Goal: Task Accomplishment & Management: Use online tool/utility

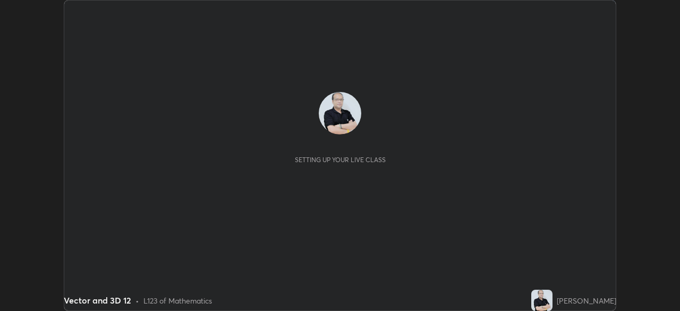
scroll to position [311, 680]
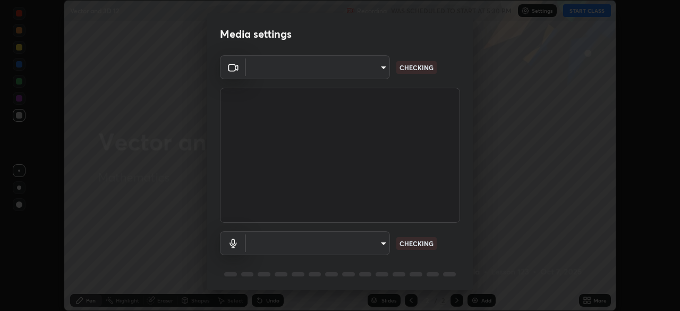
type input "51d019597c161c0694d5583d1f2c643560fde39fe8f4b4da8ea140d4d4830f4c"
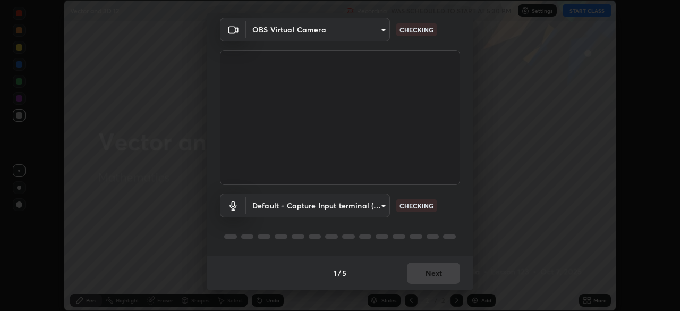
click at [383, 206] on body "Erase all Vector and 3D 12 Recording WAS SCHEDULED TO START AT 5:30 PM Settings…" at bounding box center [340, 155] width 680 height 311
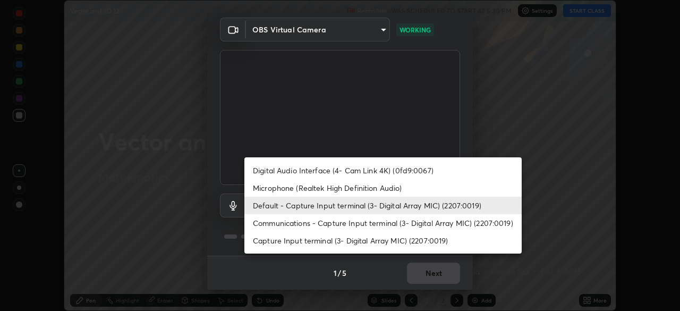
click at [378, 191] on li "Microphone (Realtek High Definition Audio)" at bounding box center [382, 188] width 277 height 18
type input "c6780f4c857a8b81e5497564d4ed67de36d612a8279d52ba4dbf449da7be3efb"
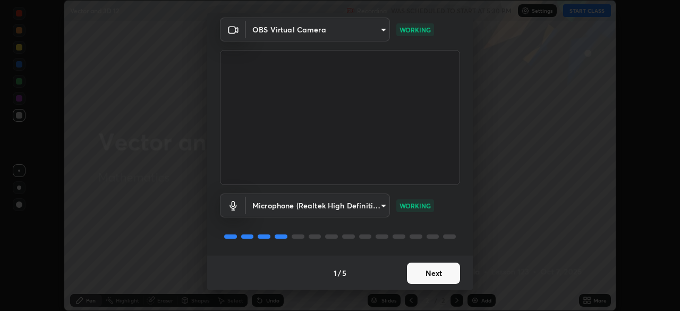
click at [438, 271] on button "Next" at bounding box center [433, 272] width 53 height 21
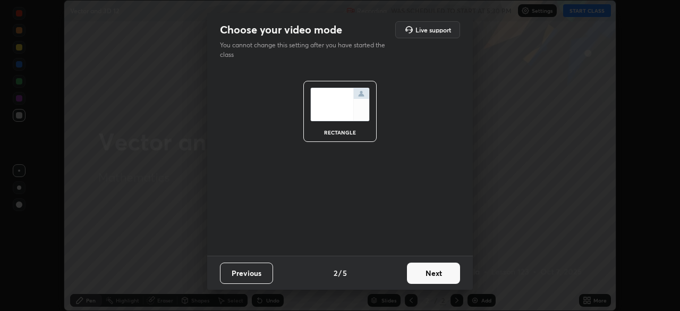
scroll to position [0, 0]
click at [443, 273] on button "Next" at bounding box center [433, 272] width 53 height 21
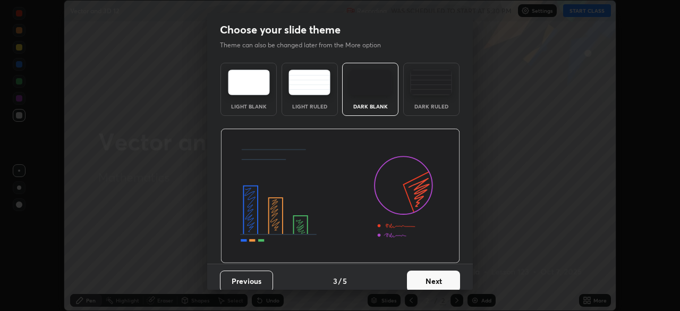
click at [451, 276] on button "Next" at bounding box center [433, 280] width 53 height 21
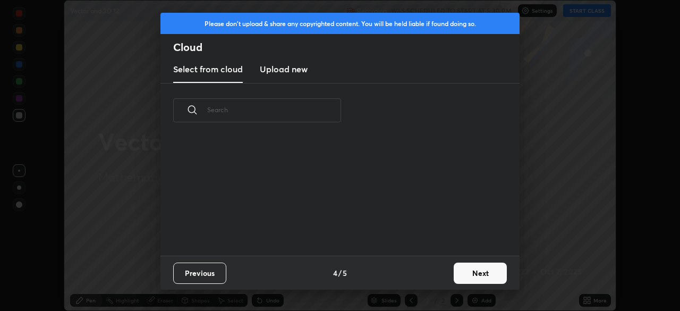
click at [479, 269] on button "Next" at bounding box center [480, 272] width 53 height 21
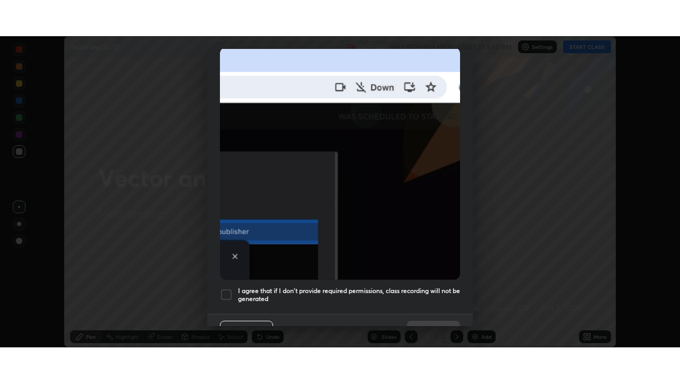
scroll to position [255, 0]
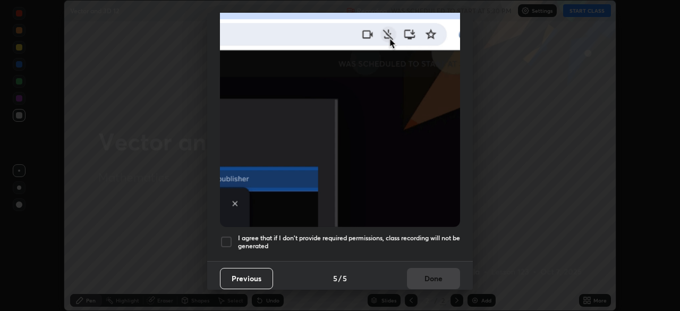
click at [228, 235] on div at bounding box center [226, 241] width 13 height 13
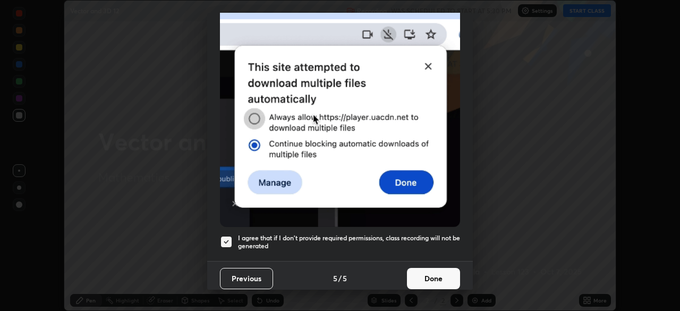
click at [420, 268] on button "Done" at bounding box center [433, 278] width 53 height 21
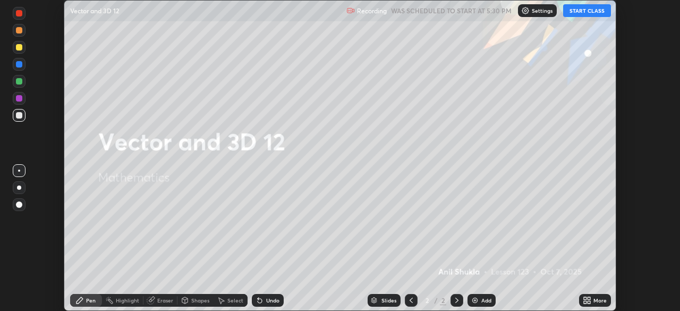
click at [585, 9] on button "START CLASS" at bounding box center [587, 10] width 48 height 13
click at [585, 298] on icon at bounding box center [585, 298] width 3 height 3
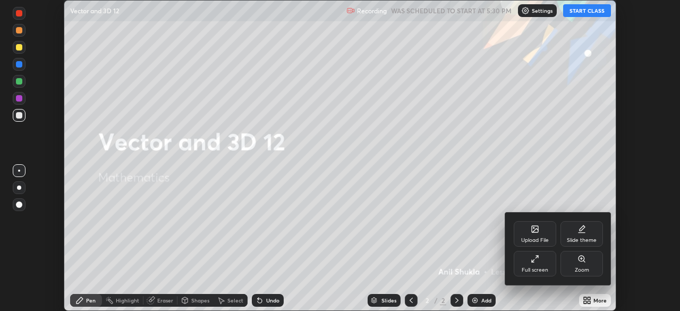
click at [541, 263] on div "Full screen" at bounding box center [535, 264] width 43 height 26
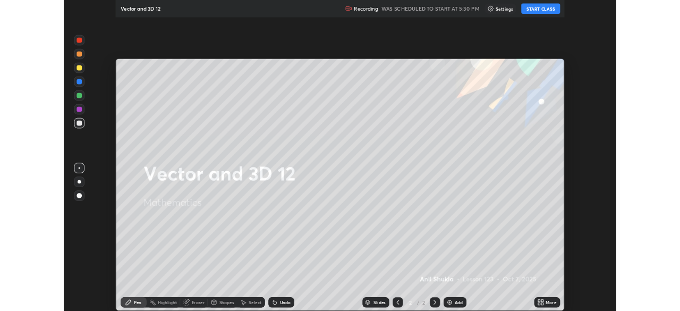
scroll to position [383, 680]
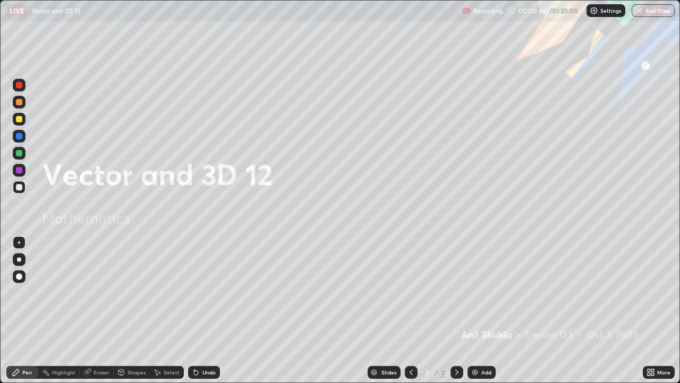
click at [18, 117] on div at bounding box center [19, 119] width 6 height 6
click at [18, 257] on div at bounding box center [19, 259] width 4 height 4
click at [458, 310] on icon at bounding box center [457, 372] width 9 height 9
click at [480, 310] on div "Add" at bounding box center [482, 372] width 28 height 13
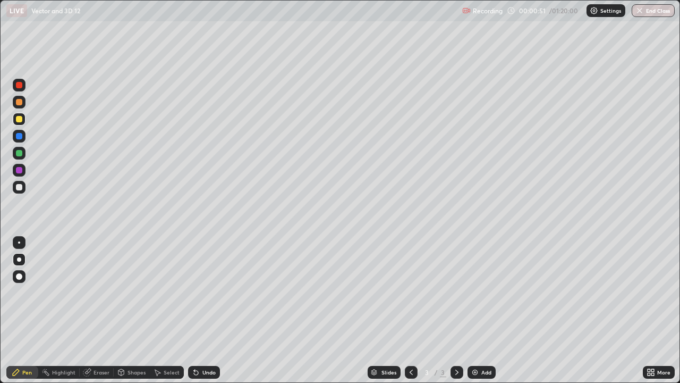
click at [21, 276] on div at bounding box center [19, 276] width 6 height 6
click at [20, 187] on div at bounding box center [19, 187] width 6 height 6
click at [19, 259] on div at bounding box center [19, 259] width 4 height 4
click at [211, 310] on div "Undo" at bounding box center [208, 371] width 13 height 5
click at [19, 189] on div at bounding box center [19, 187] width 6 height 6
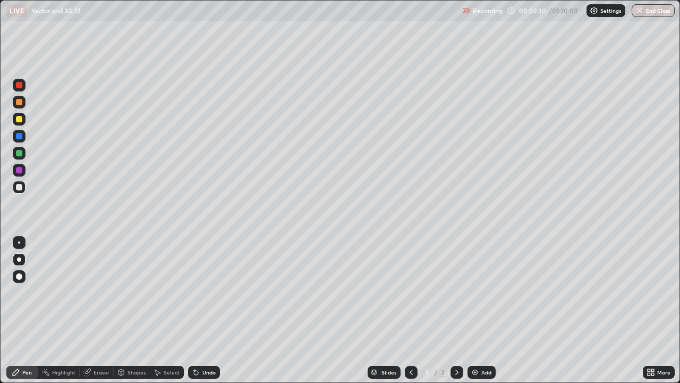
click at [18, 167] on div at bounding box center [19, 170] width 6 height 6
click at [20, 154] on div at bounding box center [19, 153] width 6 height 6
click at [18, 170] on div at bounding box center [19, 170] width 6 height 6
click at [20, 169] on div at bounding box center [19, 170] width 6 height 6
click at [19, 138] on div at bounding box center [19, 136] width 6 height 6
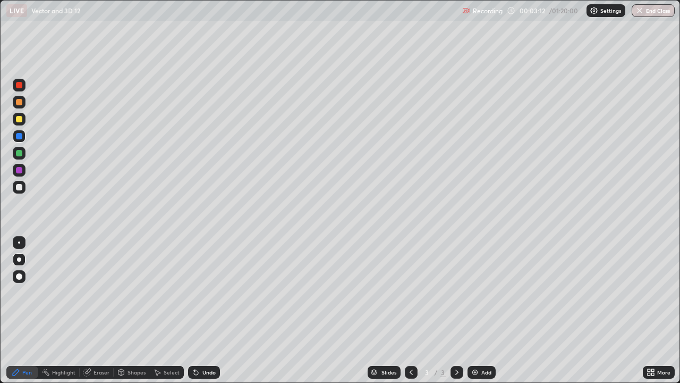
click at [207, 310] on div "Undo" at bounding box center [208, 371] width 13 height 5
click at [205, 310] on div "Undo" at bounding box center [202, 371] width 36 height 21
click at [21, 186] on div at bounding box center [19, 187] width 6 height 6
click at [207, 310] on div "Undo" at bounding box center [208, 371] width 13 height 5
click at [16, 169] on div at bounding box center [19, 170] width 6 height 6
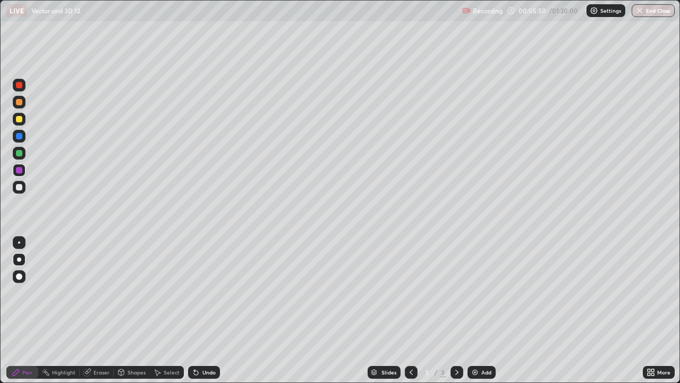
click at [18, 138] on div at bounding box center [19, 136] width 6 height 6
click at [409, 310] on icon at bounding box center [411, 372] width 9 height 9
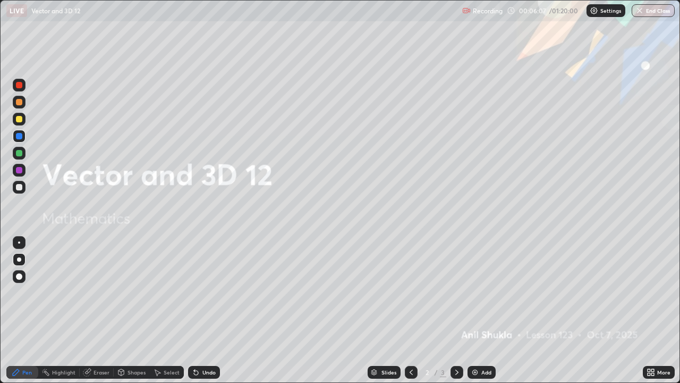
click at [206, 310] on div "Undo" at bounding box center [208, 371] width 13 height 5
click at [455, 310] on icon at bounding box center [456, 371] width 3 height 5
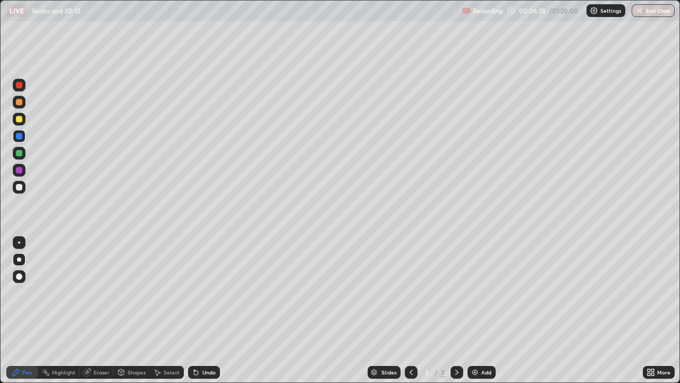
click at [19, 152] on div at bounding box center [19, 153] width 6 height 6
click at [19, 87] on div at bounding box center [19, 85] width 6 height 6
click at [202, 310] on div "Undo" at bounding box center [208, 371] width 13 height 5
click at [21, 100] on div at bounding box center [19, 102] width 6 height 6
click at [209, 310] on div "Undo" at bounding box center [208, 371] width 13 height 5
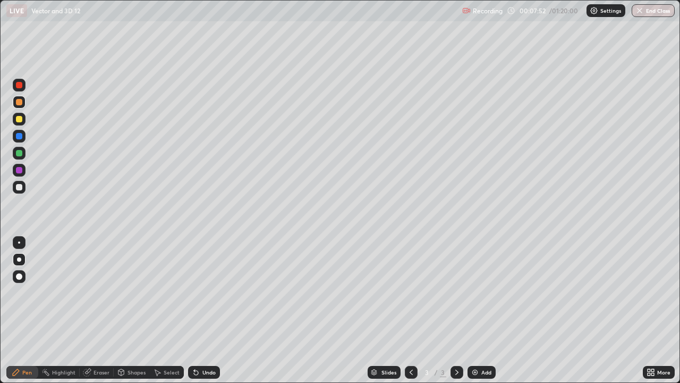
click at [209, 310] on div "Undo" at bounding box center [208, 371] width 13 height 5
click at [16, 116] on div at bounding box center [19, 119] width 6 height 6
click at [19, 261] on div at bounding box center [19, 259] width 4 height 4
click at [459, 310] on icon at bounding box center [457, 372] width 9 height 9
click at [460, 310] on icon at bounding box center [457, 372] width 9 height 9
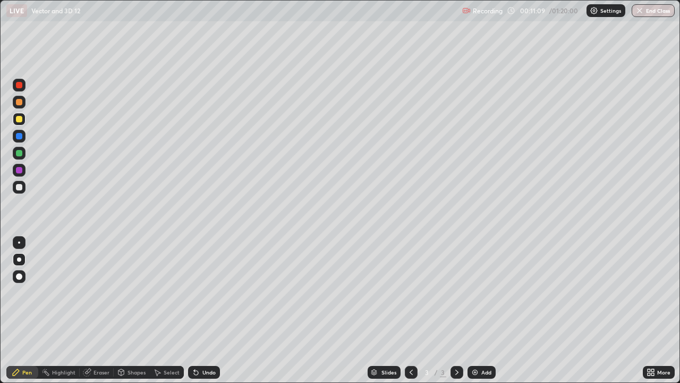
click at [455, 310] on icon at bounding box center [457, 372] width 9 height 9
click at [481, 310] on div "Add" at bounding box center [482, 372] width 28 height 13
click at [410, 310] on icon at bounding box center [411, 372] width 9 height 9
click at [459, 310] on icon at bounding box center [457, 372] width 9 height 9
click at [461, 310] on div at bounding box center [457, 372] width 13 height 13
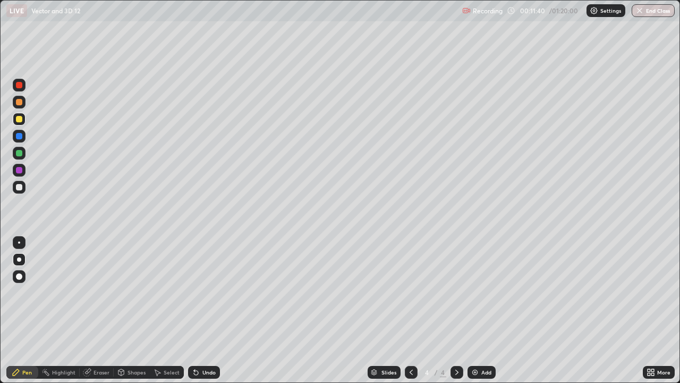
click at [410, 310] on icon at bounding box center [411, 372] width 9 height 9
click at [456, 310] on icon at bounding box center [457, 372] width 9 height 9
click at [19, 120] on div at bounding box center [19, 119] width 6 height 6
click at [19, 119] on div at bounding box center [19, 119] width 6 height 6
click at [19, 154] on div at bounding box center [19, 153] width 6 height 6
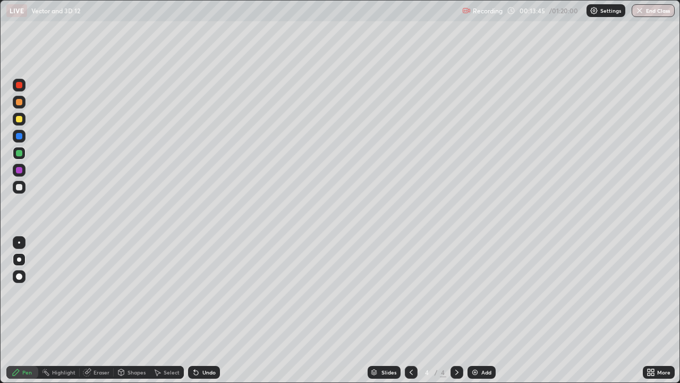
click at [407, 310] on icon at bounding box center [411, 372] width 9 height 9
click at [451, 310] on div at bounding box center [457, 372] width 13 height 13
click at [410, 310] on icon at bounding box center [411, 371] width 3 height 5
click at [453, 310] on icon at bounding box center [457, 372] width 9 height 9
click at [20, 172] on div at bounding box center [19, 170] width 6 height 6
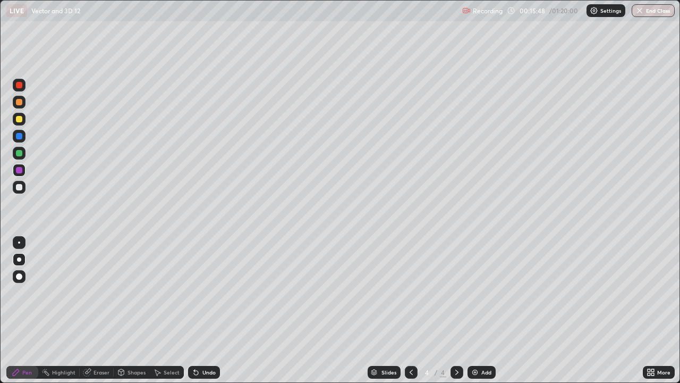
click at [19, 135] on div at bounding box center [19, 136] width 6 height 6
click at [18, 121] on div at bounding box center [19, 119] width 6 height 6
click at [454, 310] on icon at bounding box center [457, 372] width 9 height 9
click at [455, 310] on icon at bounding box center [457, 372] width 9 height 9
click at [457, 310] on icon at bounding box center [457, 372] width 9 height 9
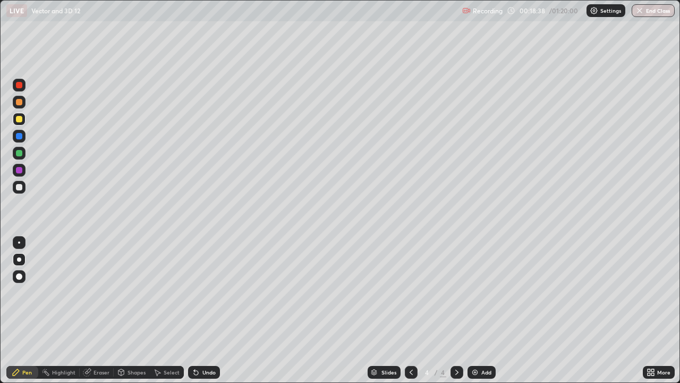
click at [457, 310] on icon at bounding box center [457, 372] width 9 height 9
click at [456, 310] on icon at bounding box center [456, 371] width 3 height 5
click at [456, 310] on icon at bounding box center [457, 372] width 9 height 9
click at [482, 310] on div "Add" at bounding box center [486, 371] width 10 height 5
click at [20, 118] on div at bounding box center [19, 119] width 6 height 6
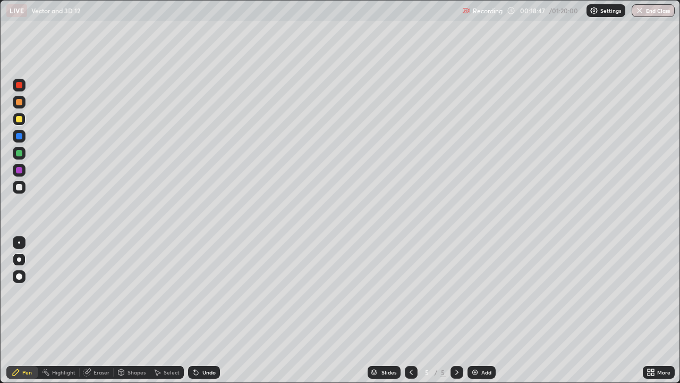
click at [18, 260] on div at bounding box center [19, 259] width 4 height 4
click at [209, 310] on div "Undo" at bounding box center [208, 371] width 13 height 5
click at [212, 310] on div "Undo" at bounding box center [208, 371] width 13 height 5
click at [204, 310] on div "Undo" at bounding box center [208, 371] width 13 height 5
click at [199, 310] on div "Undo" at bounding box center [204, 372] width 32 height 13
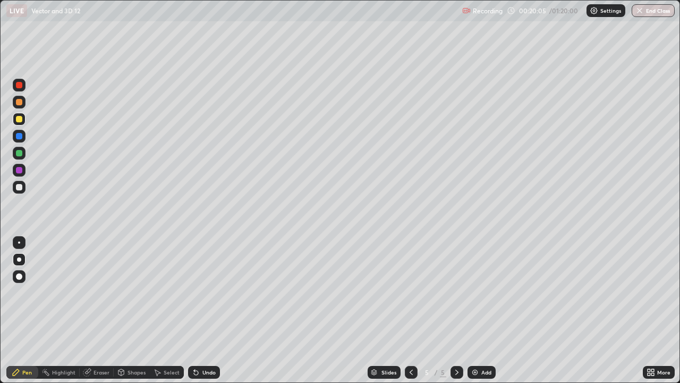
click at [18, 188] on div at bounding box center [19, 187] width 6 height 6
click at [206, 310] on div "Undo" at bounding box center [208, 371] width 13 height 5
click at [18, 186] on div at bounding box center [19, 187] width 6 height 6
click at [207, 310] on div "Undo" at bounding box center [208, 371] width 13 height 5
click at [20, 168] on div at bounding box center [19, 170] width 6 height 6
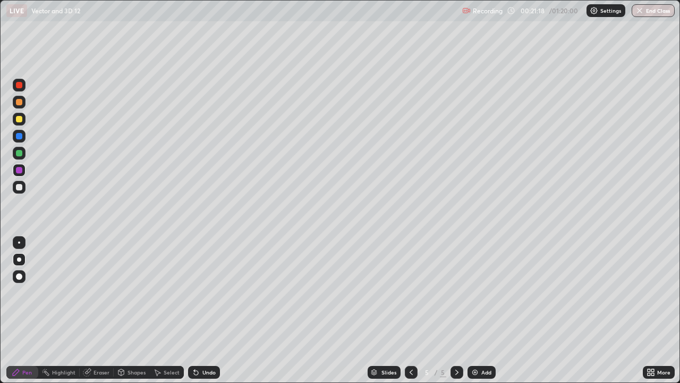
click at [19, 189] on div at bounding box center [19, 187] width 6 height 6
click at [211, 310] on div "Undo" at bounding box center [208, 371] width 13 height 5
click at [210, 310] on div "Undo" at bounding box center [208, 371] width 13 height 5
click at [209, 310] on div "Undo" at bounding box center [208, 371] width 13 height 5
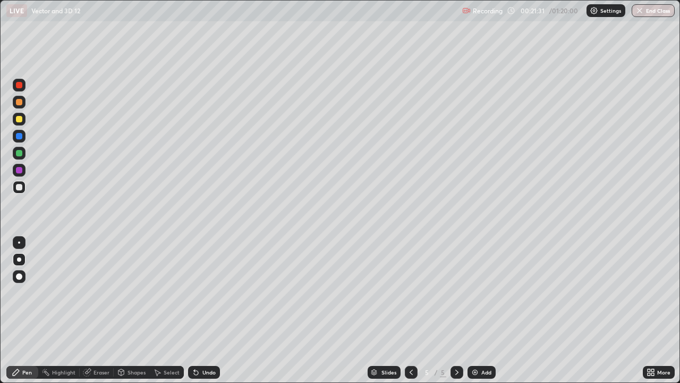
click at [209, 310] on div "Undo" at bounding box center [208, 371] width 13 height 5
click at [205, 310] on div "Undo" at bounding box center [208, 371] width 13 height 5
click at [20, 156] on div at bounding box center [19, 153] width 6 height 6
click at [16, 121] on div at bounding box center [19, 119] width 6 height 6
click at [207, 310] on div "Undo" at bounding box center [208, 371] width 13 height 5
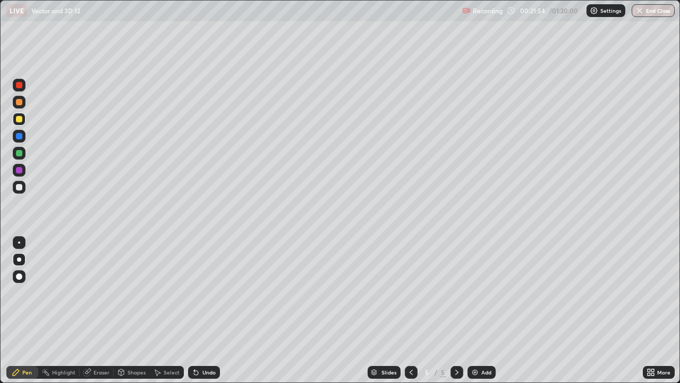
click at [207, 310] on div "Undo" at bounding box center [208, 371] width 13 height 5
click at [19, 153] on div at bounding box center [19, 153] width 6 height 6
click at [19, 137] on div at bounding box center [19, 136] width 6 height 6
click at [22, 116] on div at bounding box center [19, 119] width 13 height 13
click at [17, 279] on div at bounding box center [19, 276] width 13 height 13
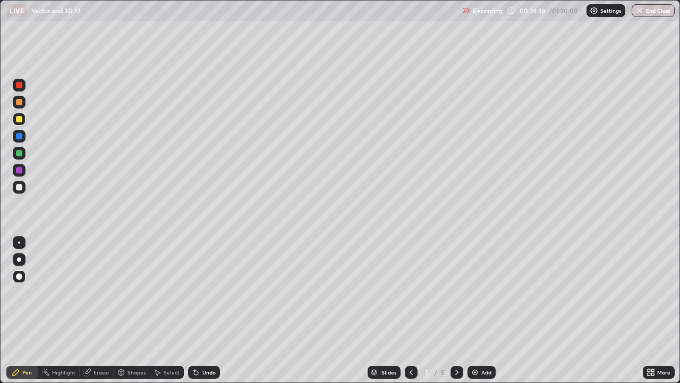
click at [455, 310] on icon at bounding box center [457, 372] width 9 height 9
click at [475, 310] on img at bounding box center [475, 372] width 9 height 9
click at [18, 276] on div at bounding box center [19, 276] width 6 height 6
click at [18, 152] on div at bounding box center [19, 153] width 6 height 6
click at [17, 170] on div at bounding box center [19, 170] width 6 height 6
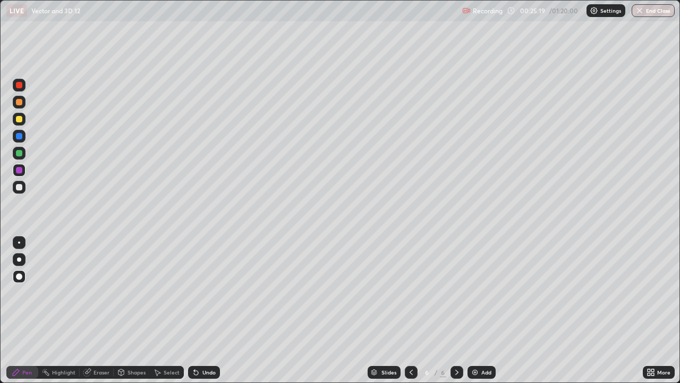
click at [202, 310] on div "Undo" at bounding box center [208, 371] width 13 height 5
click at [19, 152] on div at bounding box center [19, 153] width 6 height 6
click at [19, 137] on div at bounding box center [19, 136] width 6 height 6
click at [20, 84] on div at bounding box center [19, 85] width 6 height 6
click at [19, 103] on div at bounding box center [19, 102] width 6 height 6
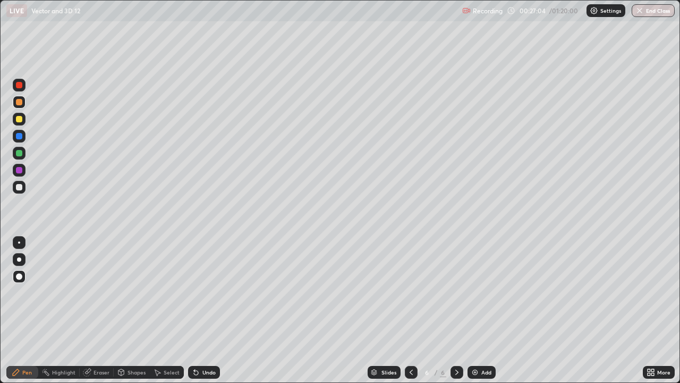
click at [101, 310] on div "Eraser" at bounding box center [97, 372] width 34 height 13
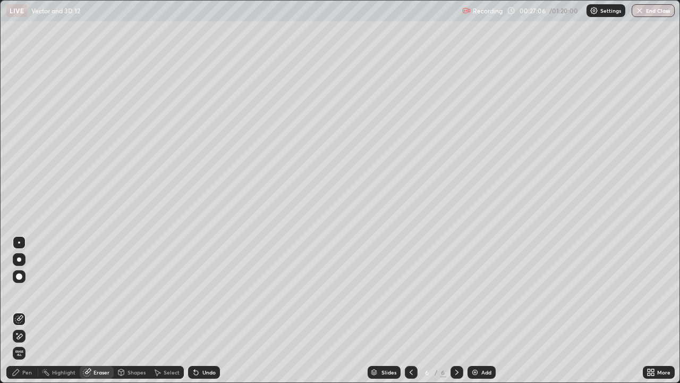
click at [22, 310] on div "Pen" at bounding box center [22, 372] width 32 height 13
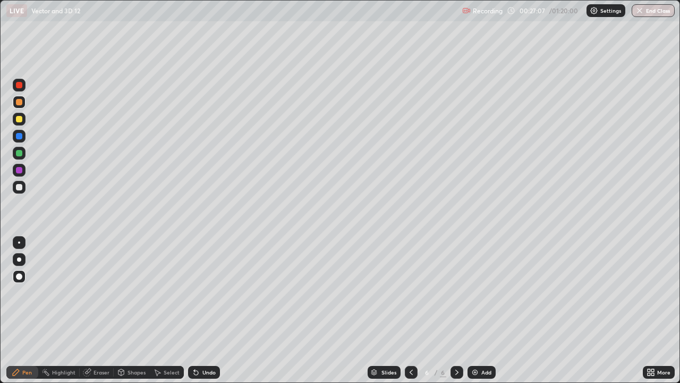
click at [22, 82] on div at bounding box center [19, 85] width 13 height 13
click at [19, 138] on div at bounding box center [19, 136] width 6 height 6
click at [411, 310] on icon at bounding box center [411, 372] width 9 height 9
click at [412, 310] on icon at bounding box center [411, 372] width 9 height 9
click at [413, 310] on icon at bounding box center [411, 372] width 9 height 9
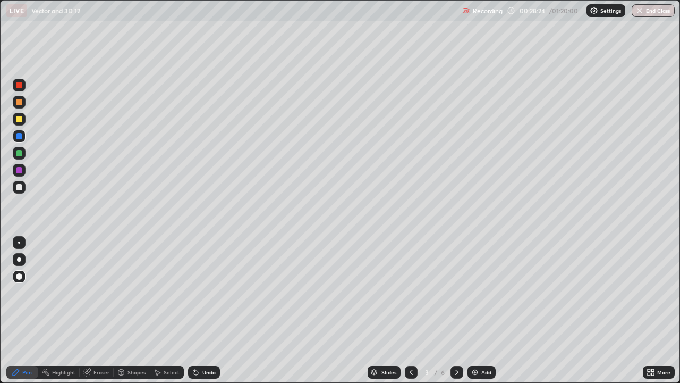
click at [457, 310] on icon at bounding box center [457, 372] width 9 height 9
click at [459, 310] on icon at bounding box center [457, 372] width 9 height 9
click at [21, 172] on div at bounding box center [19, 170] width 6 height 6
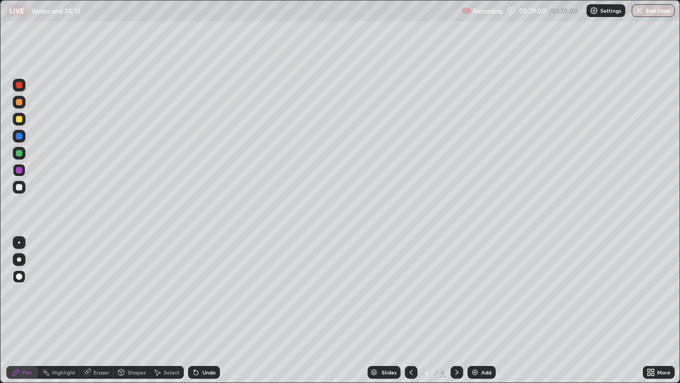
click at [19, 186] on div at bounding box center [19, 187] width 6 height 6
click at [18, 188] on div at bounding box center [19, 187] width 6 height 6
click at [19, 256] on div at bounding box center [19, 259] width 13 height 13
click at [203, 310] on div "Undo" at bounding box center [208, 371] width 13 height 5
click at [20, 118] on div at bounding box center [19, 119] width 6 height 6
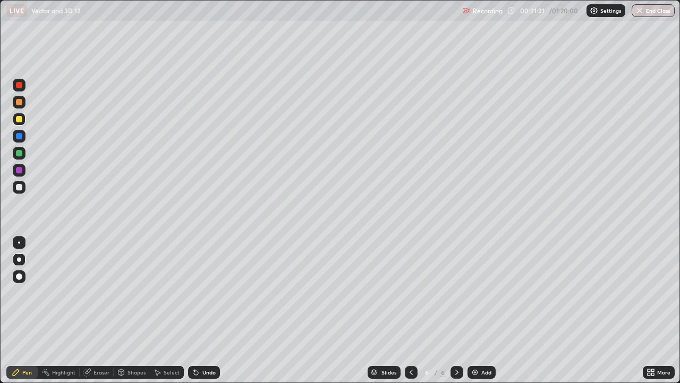
click at [18, 86] on div at bounding box center [19, 85] width 6 height 6
click at [16, 154] on div at bounding box center [19, 153] width 6 height 6
click at [19, 86] on div at bounding box center [19, 85] width 6 height 6
click at [21, 135] on div at bounding box center [19, 136] width 6 height 6
click at [22, 155] on div at bounding box center [19, 153] width 6 height 6
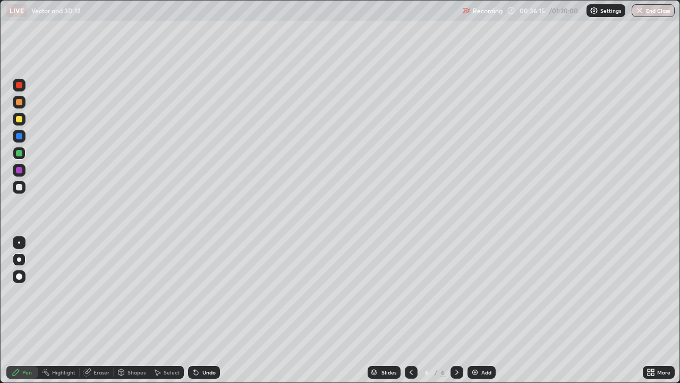
click at [20, 104] on div at bounding box center [19, 102] width 6 height 6
click at [199, 310] on div "Undo" at bounding box center [204, 372] width 32 height 13
click at [198, 310] on icon at bounding box center [196, 372] width 9 height 9
click at [207, 310] on div "Undo" at bounding box center [208, 371] width 13 height 5
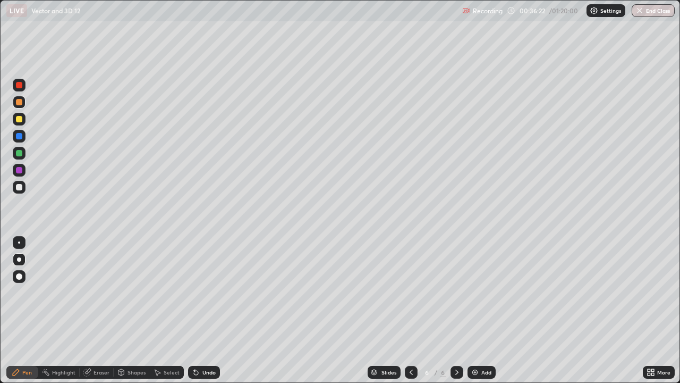
click at [207, 310] on div "Undo" at bounding box center [208, 371] width 13 height 5
click at [205, 310] on div "Undo" at bounding box center [208, 371] width 13 height 5
click at [205, 310] on div "Undo" at bounding box center [204, 372] width 32 height 13
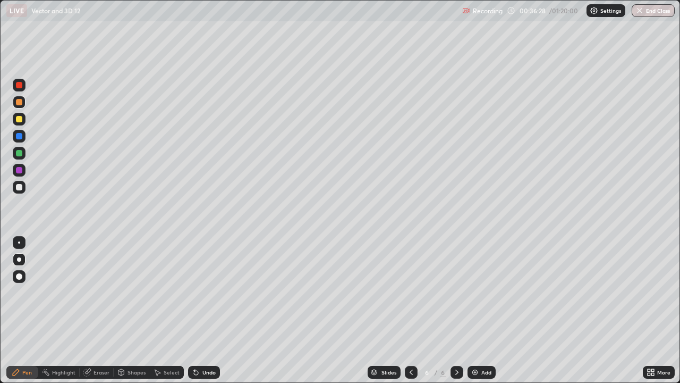
click at [203, 310] on div "Undo" at bounding box center [202, 371] width 36 height 21
click at [18, 88] on div at bounding box center [19, 85] width 6 height 6
click at [20, 170] on div at bounding box center [19, 170] width 6 height 6
click at [170, 310] on div "Select" at bounding box center [167, 371] width 34 height 21
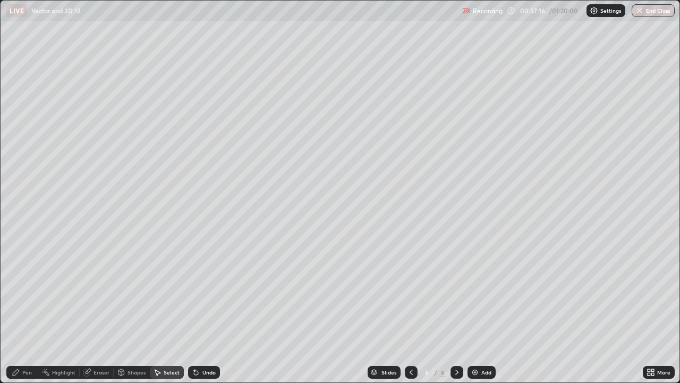
click at [203, 310] on div "Undo" at bounding box center [208, 371] width 13 height 5
click at [163, 310] on div "0 ° Undo Copy Duplicate Duplicate to new slide Delete" at bounding box center [340, 192] width 679 height 382
click at [27, 310] on div "Pen" at bounding box center [27, 371] width 10 height 5
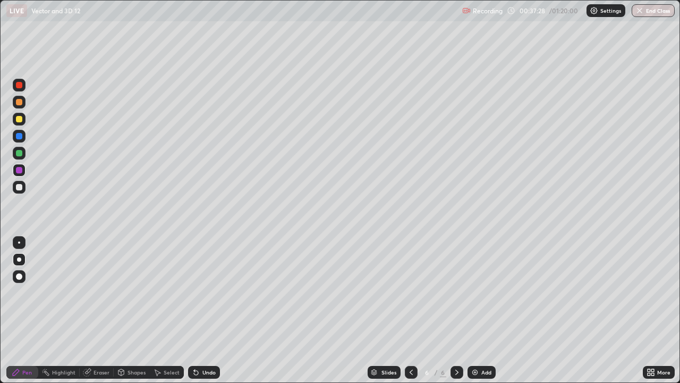
click at [16, 153] on div at bounding box center [19, 153] width 6 height 6
click at [19, 190] on div at bounding box center [19, 187] width 6 height 6
click at [19, 88] on div at bounding box center [19, 85] width 6 height 6
click at [19, 103] on div at bounding box center [19, 102] width 6 height 6
click at [91, 310] on div "Eraser" at bounding box center [97, 372] width 34 height 13
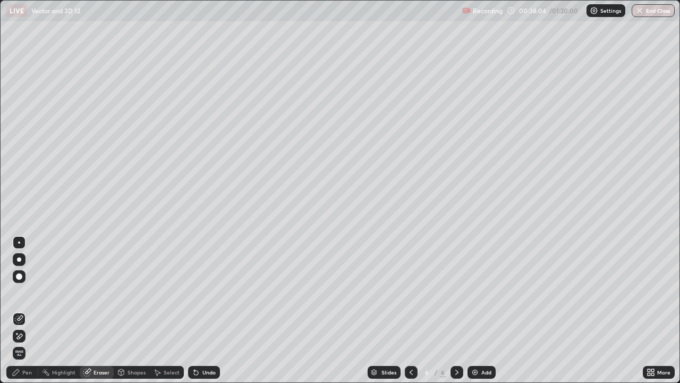
click at [21, 310] on div "Pen" at bounding box center [22, 372] width 32 height 13
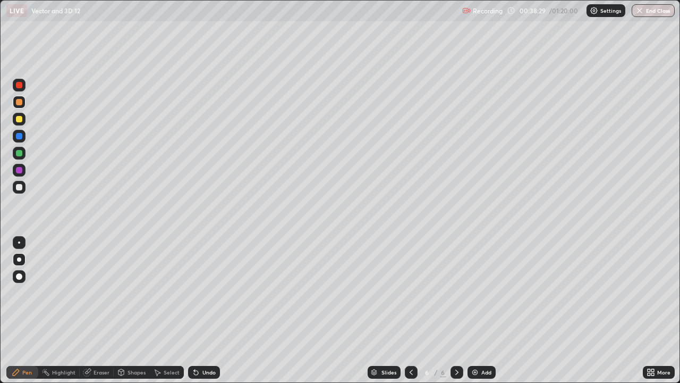
click at [20, 170] on div at bounding box center [19, 170] width 6 height 6
click at [19, 120] on div at bounding box center [19, 119] width 6 height 6
click at [19, 106] on div at bounding box center [19, 102] width 13 height 13
click at [18, 85] on div at bounding box center [19, 85] width 6 height 6
click at [164, 310] on div "Select" at bounding box center [172, 371] width 16 height 5
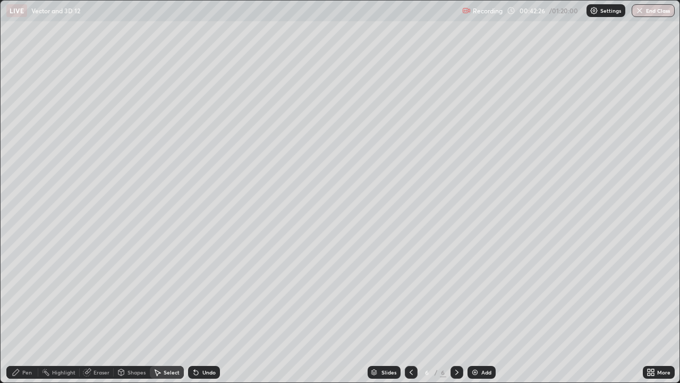
click at [203, 310] on div "Undo" at bounding box center [208, 371] width 13 height 5
click at [24, 310] on div "Pen" at bounding box center [27, 371] width 10 height 5
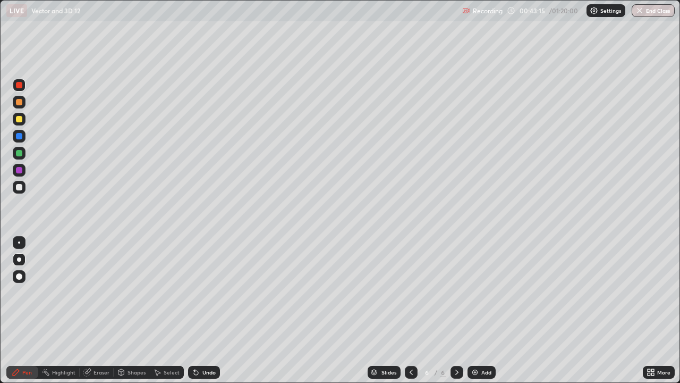
click at [205, 310] on div "Undo" at bounding box center [204, 372] width 32 height 13
click at [205, 310] on div "Undo" at bounding box center [208, 371] width 13 height 5
click at [204, 310] on div "Undo" at bounding box center [208, 371] width 13 height 5
click at [22, 118] on div at bounding box center [19, 119] width 6 height 6
click at [19, 259] on div at bounding box center [19, 259] width 4 height 4
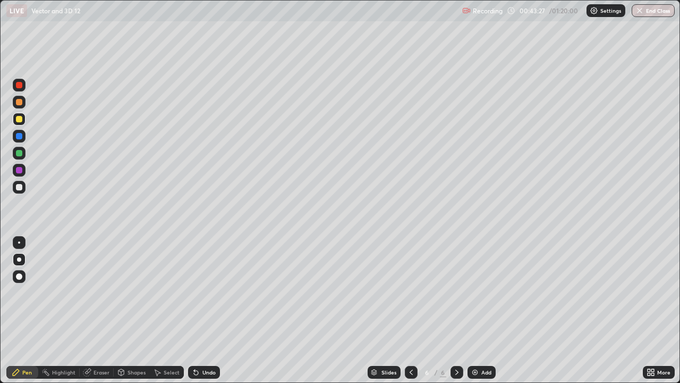
click at [455, 310] on icon at bounding box center [457, 372] width 9 height 9
click at [483, 310] on div "Add" at bounding box center [486, 371] width 10 height 5
click at [200, 310] on div "Undo" at bounding box center [204, 372] width 32 height 13
click at [199, 310] on div "Undo" at bounding box center [204, 372] width 32 height 13
click at [206, 310] on div "Undo" at bounding box center [208, 371] width 13 height 5
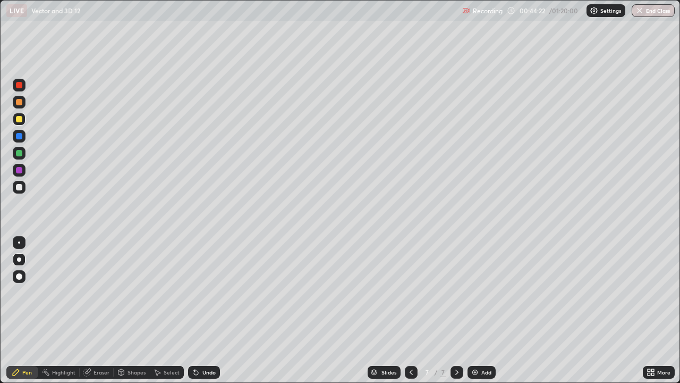
click at [18, 186] on div at bounding box center [19, 187] width 6 height 6
click at [207, 310] on div "Undo" at bounding box center [208, 371] width 13 height 5
click at [21, 119] on div at bounding box center [19, 119] width 6 height 6
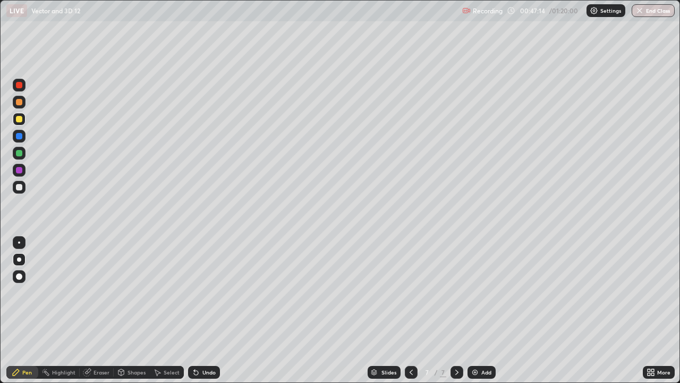
click at [210, 310] on div "Undo" at bounding box center [208, 371] width 13 height 5
click at [19, 138] on div at bounding box center [19, 136] width 6 height 6
click at [18, 156] on div at bounding box center [19, 153] width 13 height 13
click at [484, 310] on div "Slides 7 / 7 Add" at bounding box center [431, 371] width 423 height 21
click at [204, 310] on div "Undo" at bounding box center [208, 371] width 13 height 5
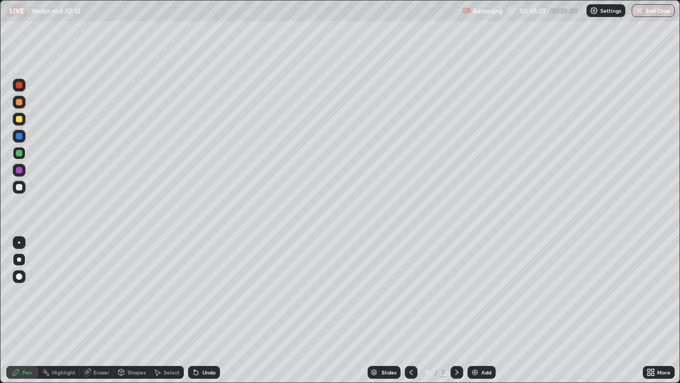
click at [205, 310] on div "Undo" at bounding box center [204, 372] width 32 height 13
click at [204, 310] on div "Undo" at bounding box center [204, 372] width 32 height 13
click at [208, 310] on div "Undo" at bounding box center [208, 371] width 13 height 5
click at [20, 117] on div at bounding box center [19, 119] width 6 height 6
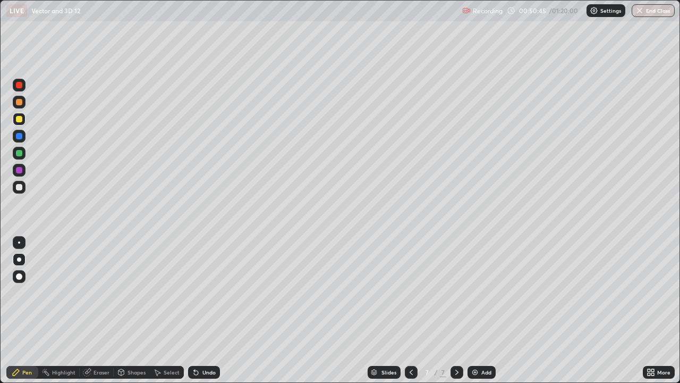
click at [19, 259] on div at bounding box center [19, 259] width 4 height 4
click at [455, 310] on icon at bounding box center [457, 372] width 9 height 9
click at [475, 310] on img at bounding box center [475, 372] width 9 height 9
click at [21, 186] on div at bounding box center [19, 187] width 6 height 6
click at [202, 310] on div "Undo" at bounding box center [208, 371] width 13 height 5
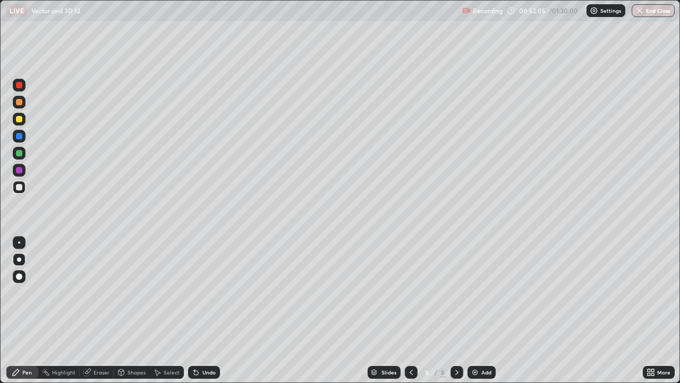
click at [202, 310] on div "Undo" at bounding box center [208, 371] width 13 height 5
click at [207, 310] on div "Undo" at bounding box center [208, 371] width 13 height 5
click at [19, 155] on div at bounding box center [19, 153] width 6 height 6
click at [407, 310] on icon at bounding box center [411, 372] width 9 height 9
click at [411, 310] on icon at bounding box center [411, 372] width 9 height 9
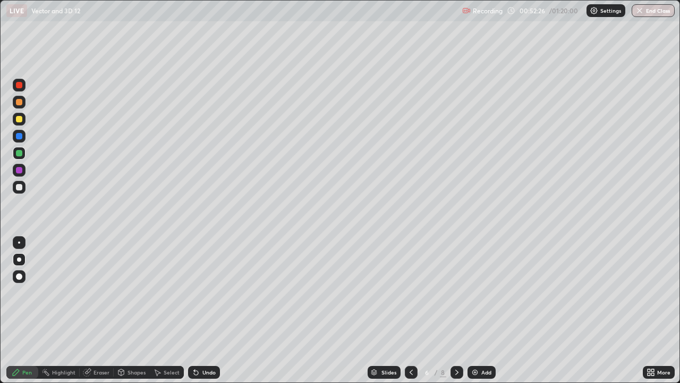
click at [454, 310] on icon at bounding box center [457, 372] width 9 height 9
click at [453, 310] on icon at bounding box center [457, 372] width 9 height 9
click at [208, 310] on div "Undo" at bounding box center [208, 371] width 13 height 5
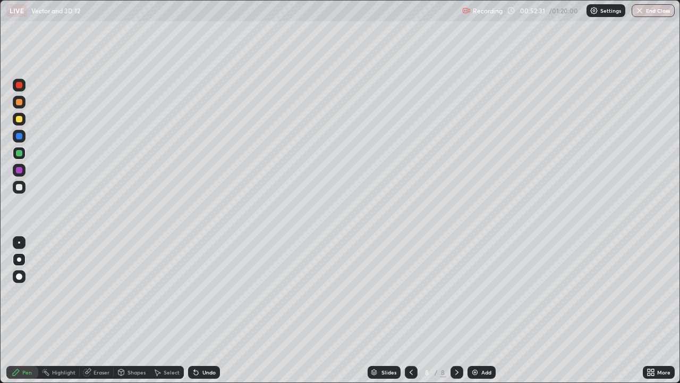
click at [210, 310] on div "Undo" at bounding box center [208, 371] width 13 height 5
click at [20, 187] on div at bounding box center [19, 187] width 6 height 6
click at [22, 121] on div at bounding box center [19, 119] width 6 height 6
click at [206, 310] on div "Undo" at bounding box center [208, 371] width 13 height 5
click at [204, 310] on div "Undo" at bounding box center [208, 371] width 13 height 5
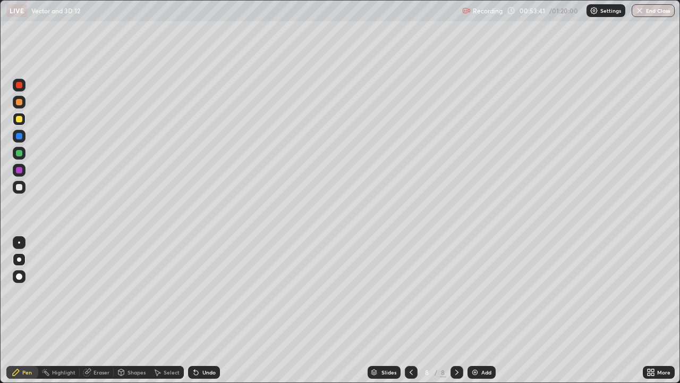
click at [206, 310] on div "Undo" at bounding box center [202, 371] width 36 height 21
click at [207, 310] on div "Undo" at bounding box center [202, 371] width 36 height 21
click at [209, 310] on div "Undo" at bounding box center [202, 371] width 36 height 21
click at [103, 310] on div "Eraser" at bounding box center [97, 372] width 34 height 13
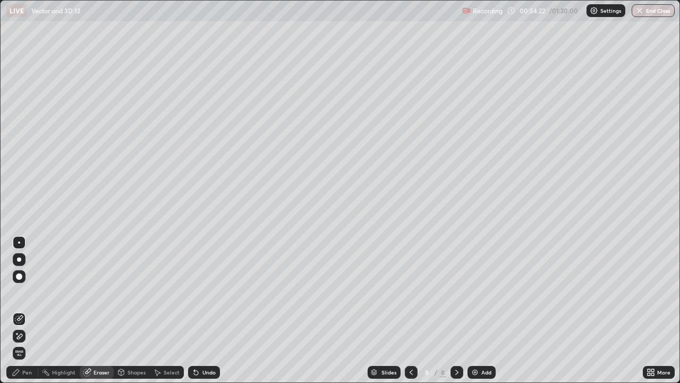
click at [28, 310] on div "Pen" at bounding box center [27, 371] width 10 height 5
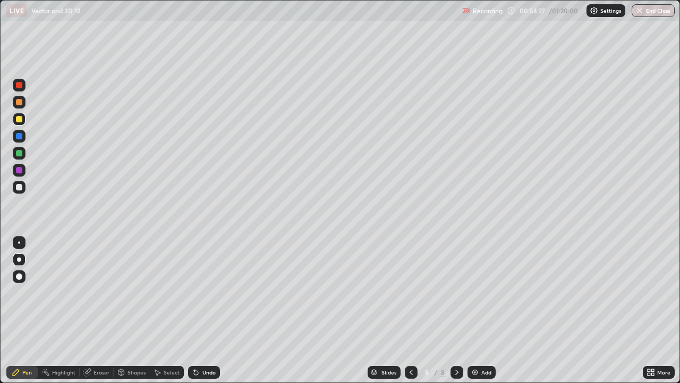
click at [199, 310] on div "Undo" at bounding box center [204, 372] width 32 height 13
click at [200, 310] on div "Undo" at bounding box center [204, 372] width 32 height 13
click at [19, 188] on div at bounding box center [19, 187] width 6 height 6
click at [18, 168] on div at bounding box center [19, 170] width 6 height 6
click at [18, 118] on div at bounding box center [19, 119] width 6 height 6
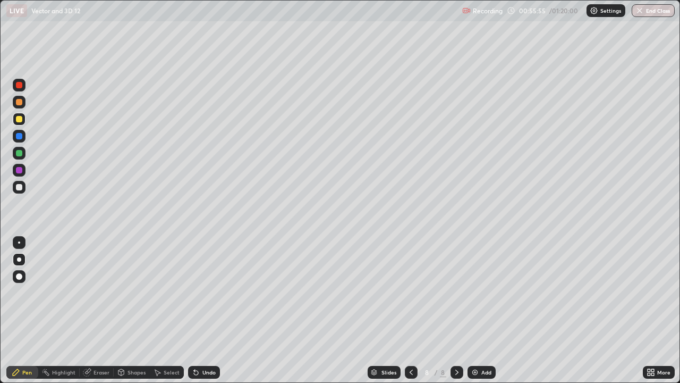
click at [19, 187] on div at bounding box center [19, 187] width 6 height 6
click at [556, 310] on div "Slides 8 / 8 Add" at bounding box center [431, 371] width 423 height 21
click at [23, 121] on div at bounding box center [19, 119] width 13 height 13
click at [17, 256] on div at bounding box center [19, 259] width 13 height 13
click at [457, 310] on icon at bounding box center [457, 372] width 9 height 9
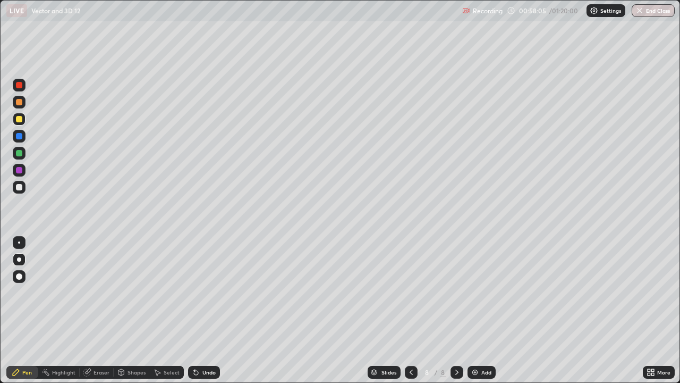
click at [456, 310] on icon at bounding box center [456, 371] width 3 height 5
click at [457, 310] on icon at bounding box center [457, 372] width 9 height 9
click at [456, 310] on icon at bounding box center [457, 372] width 9 height 9
click at [457, 310] on icon at bounding box center [457, 372] width 9 height 9
click at [476, 310] on img at bounding box center [475, 372] width 9 height 9
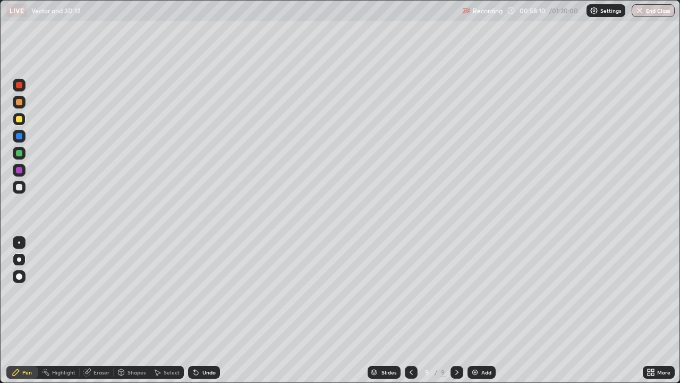
click at [410, 310] on icon at bounding box center [411, 371] width 3 height 5
click at [459, 310] on icon at bounding box center [457, 372] width 9 height 9
click at [19, 118] on div at bounding box center [19, 119] width 6 height 6
click at [205, 310] on div "Undo" at bounding box center [208, 371] width 13 height 5
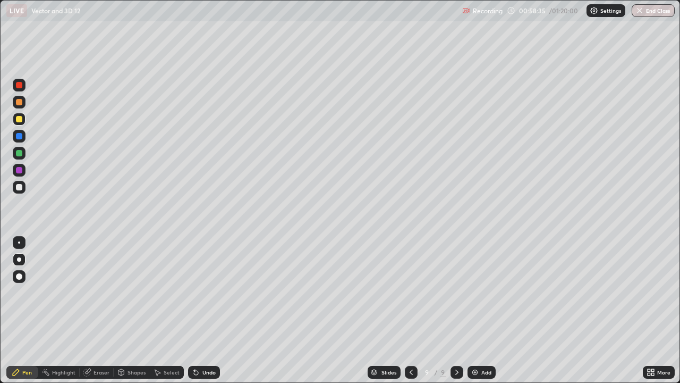
click at [207, 310] on div "Undo" at bounding box center [208, 371] width 13 height 5
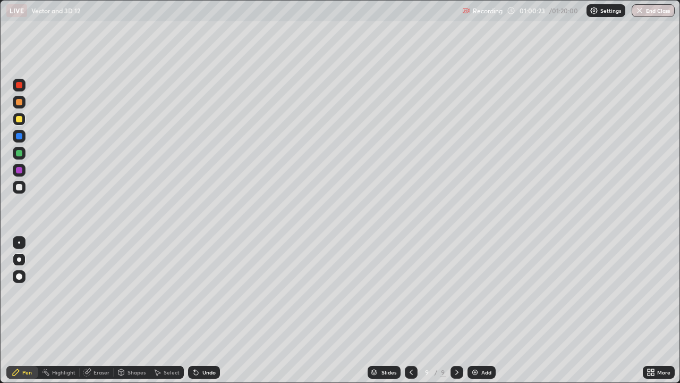
click at [97, 310] on div "Eraser" at bounding box center [102, 371] width 16 height 5
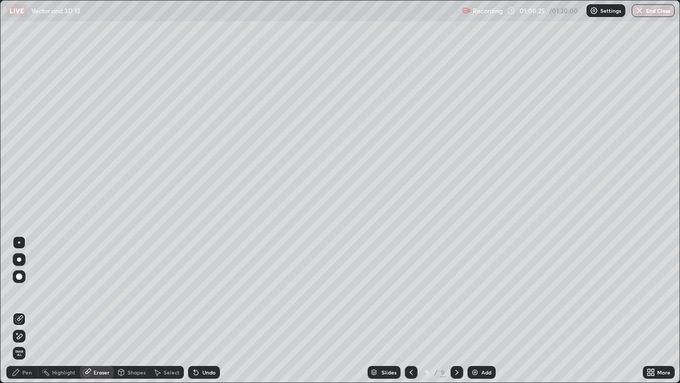
click at [30, 310] on div "Pen" at bounding box center [27, 371] width 10 height 5
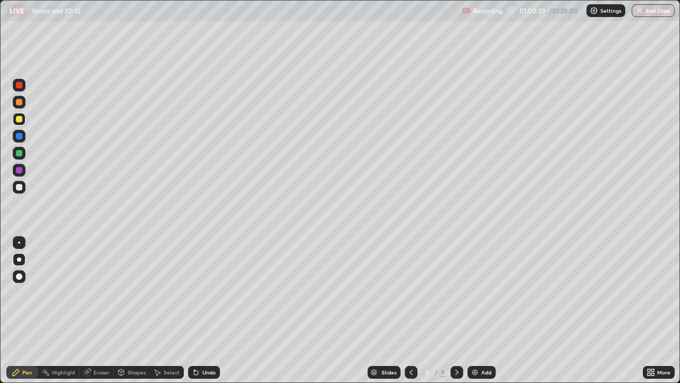
click at [18, 168] on div at bounding box center [19, 170] width 6 height 6
click at [206, 310] on div "Undo" at bounding box center [208, 371] width 13 height 5
click at [205, 310] on div "Undo" at bounding box center [208, 371] width 13 height 5
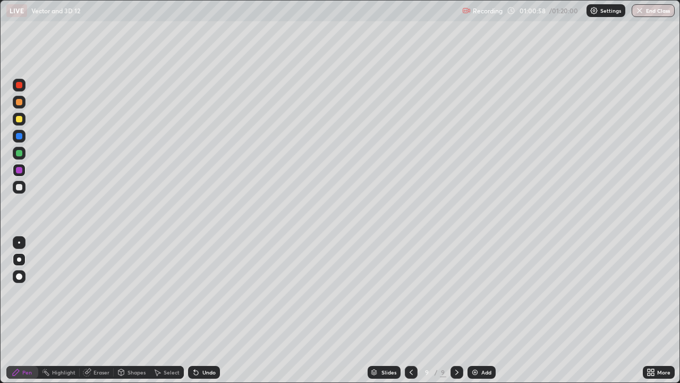
click at [209, 310] on div "Undo" at bounding box center [204, 372] width 32 height 13
click at [209, 310] on div "Undo" at bounding box center [208, 371] width 13 height 5
click at [20, 118] on div at bounding box center [19, 119] width 6 height 6
click at [19, 260] on div at bounding box center [19, 259] width 4 height 4
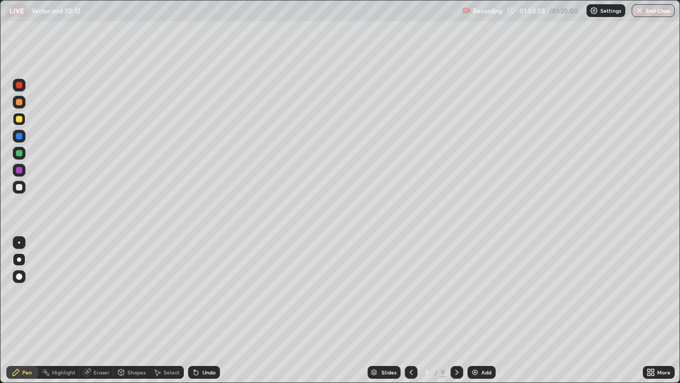
click at [457, 310] on icon at bounding box center [457, 372] width 9 height 9
click at [455, 310] on icon at bounding box center [457, 372] width 9 height 9
click at [453, 310] on icon at bounding box center [457, 372] width 9 height 9
click at [486, 310] on div "Add" at bounding box center [482, 372] width 28 height 13
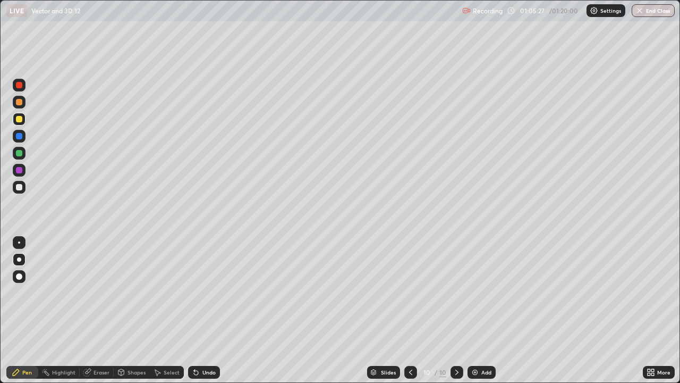
click at [18, 187] on div at bounding box center [19, 187] width 6 height 6
click at [18, 169] on div at bounding box center [19, 170] width 6 height 6
click at [200, 310] on div "Undo" at bounding box center [204, 372] width 32 height 13
click at [199, 310] on div "Undo" at bounding box center [204, 372] width 32 height 13
click at [203, 310] on div "Undo" at bounding box center [208, 371] width 13 height 5
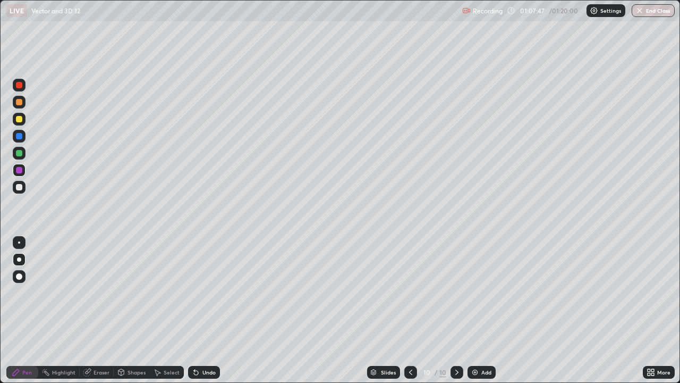
click at [20, 155] on div at bounding box center [19, 153] width 6 height 6
click at [209, 310] on div "Undo" at bounding box center [208, 371] width 13 height 5
click at [20, 169] on div at bounding box center [19, 170] width 6 height 6
click at [20, 100] on div at bounding box center [19, 102] width 6 height 6
click at [202, 310] on div "Undo" at bounding box center [208, 371] width 13 height 5
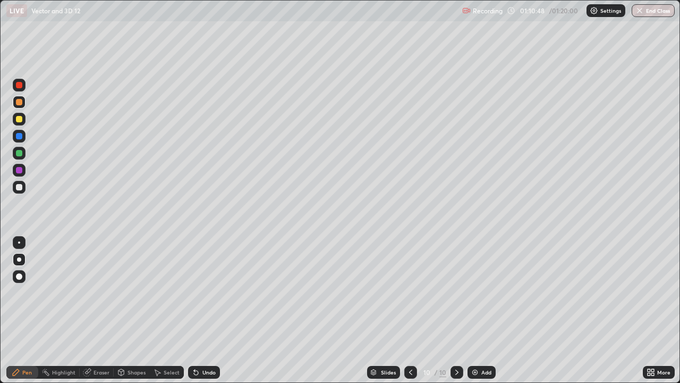
click at [103, 310] on div "Eraser" at bounding box center [102, 371] width 16 height 5
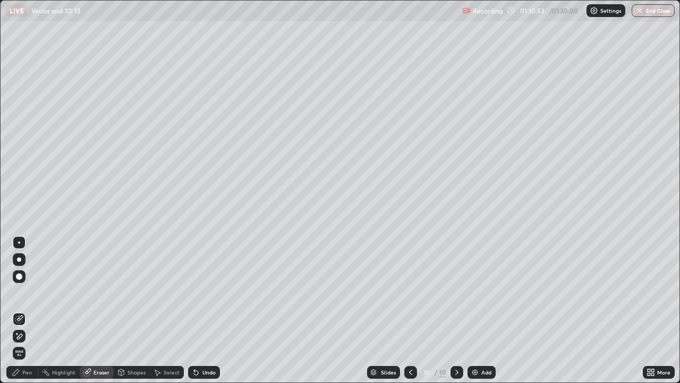
click at [23, 310] on div "Pen" at bounding box center [27, 371] width 10 height 5
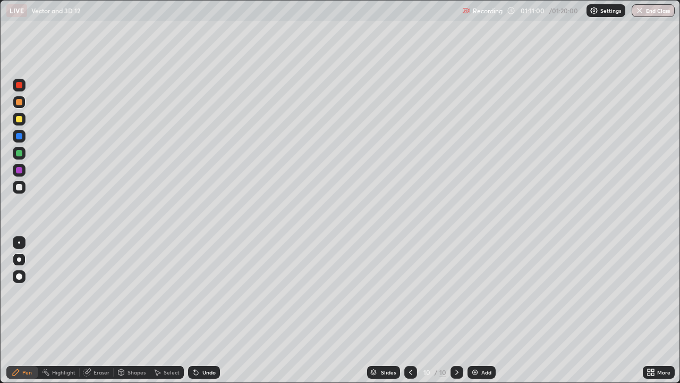
click at [19, 151] on div at bounding box center [19, 153] width 6 height 6
click at [456, 310] on icon at bounding box center [456, 371] width 3 height 5
click at [477, 310] on img at bounding box center [475, 372] width 9 height 9
click at [205, 310] on div "Undo" at bounding box center [208, 371] width 13 height 5
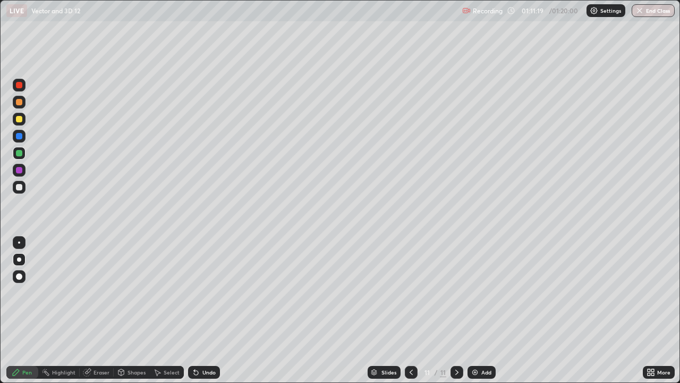
click at [201, 310] on div "Undo" at bounding box center [204, 372] width 32 height 13
click at [201, 310] on div "Undo" at bounding box center [202, 371] width 36 height 21
click at [411, 310] on icon at bounding box center [411, 372] width 9 height 9
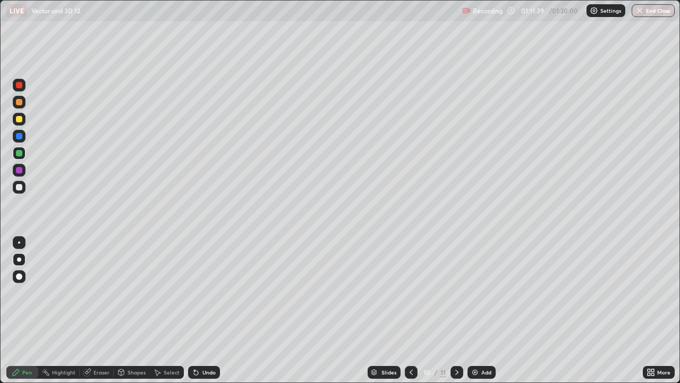
click at [461, 310] on div at bounding box center [457, 372] width 13 height 13
click at [19, 137] on div at bounding box center [19, 136] width 6 height 6
click at [19, 185] on div at bounding box center [19, 187] width 6 height 6
click at [410, 310] on icon at bounding box center [411, 372] width 9 height 9
click at [460, 310] on icon at bounding box center [457, 372] width 9 height 9
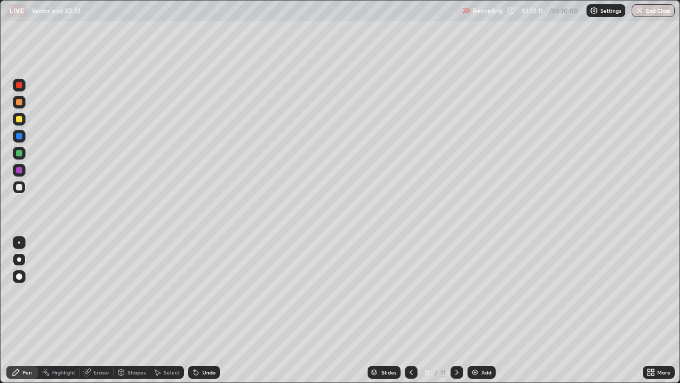
click at [412, 310] on icon at bounding box center [411, 372] width 9 height 9
click at [455, 310] on icon at bounding box center [456, 371] width 3 height 5
click at [413, 310] on icon at bounding box center [411, 372] width 9 height 9
click at [456, 310] on icon at bounding box center [457, 372] width 9 height 9
click at [99, 310] on div "Eraser" at bounding box center [102, 371] width 16 height 5
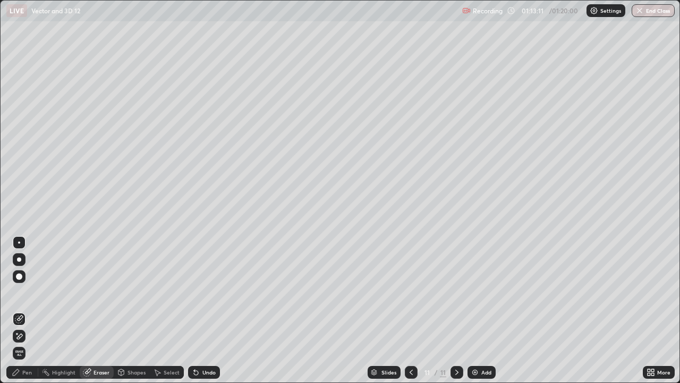
click at [36, 310] on div "Pen" at bounding box center [22, 372] width 32 height 13
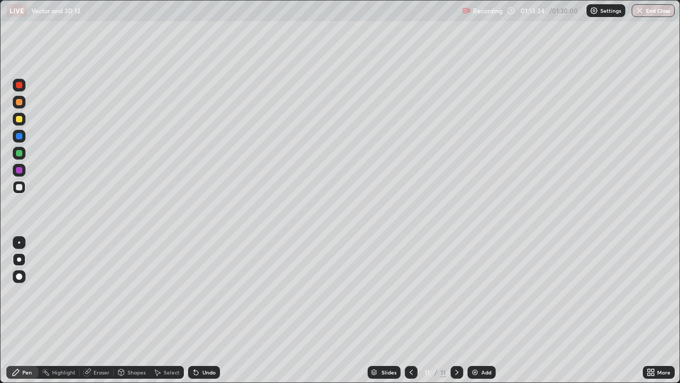
click at [19, 156] on div at bounding box center [19, 153] width 13 height 13
click at [19, 167] on div at bounding box center [19, 170] width 6 height 6
click at [21, 84] on div at bounding box center [19, 85] width 6 height 6
click at [411, 310] on icon at bounding box center [411, 372] width 9 height 9
click at [456, 310] on icon at bounding box center [457, 372] width 9 height 9
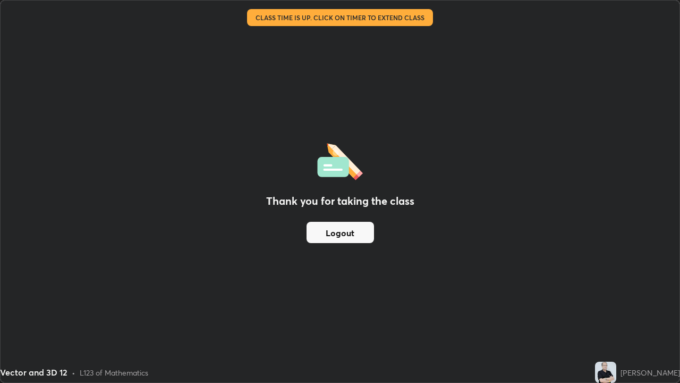
click at [341, 36] on div "Thank you for taking the class Logout" at bounding box center [340, 192] width 679 height 382
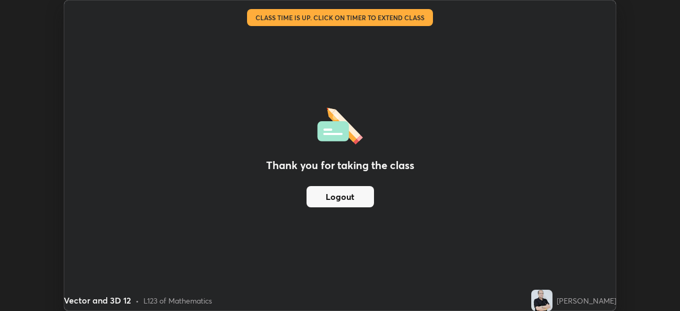
scroll to position [52825, 52455]
